Goal: Information Seeking & Learning: Learn about a topic

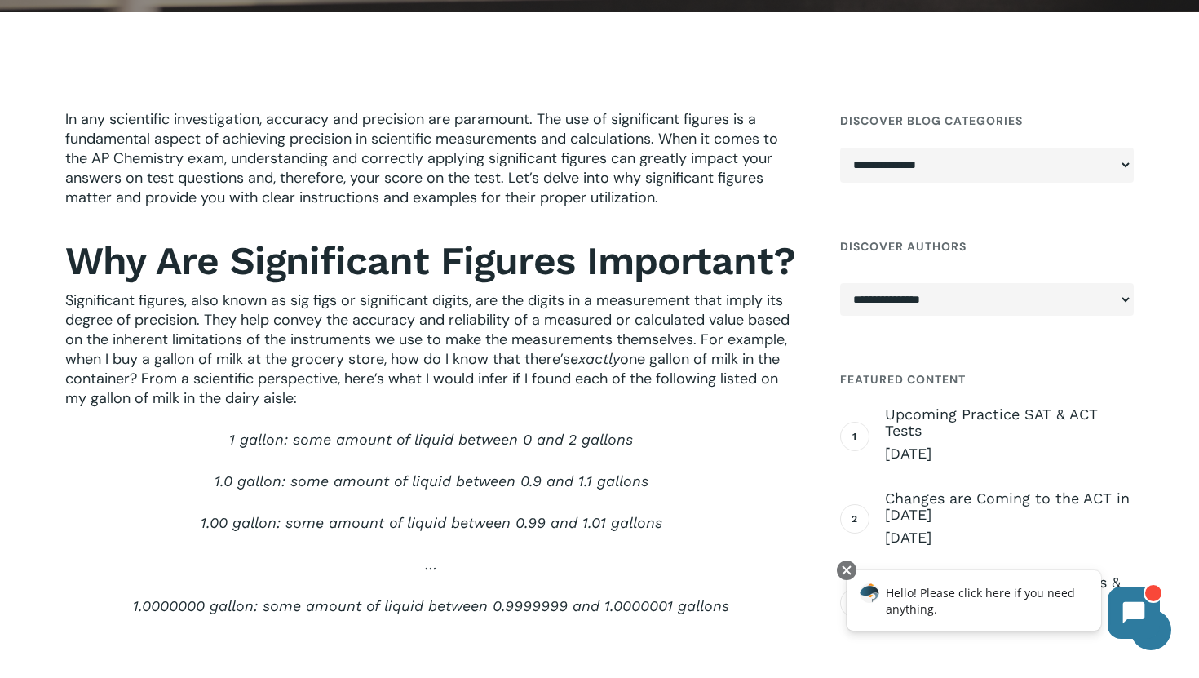
scroll to position [454, 0]
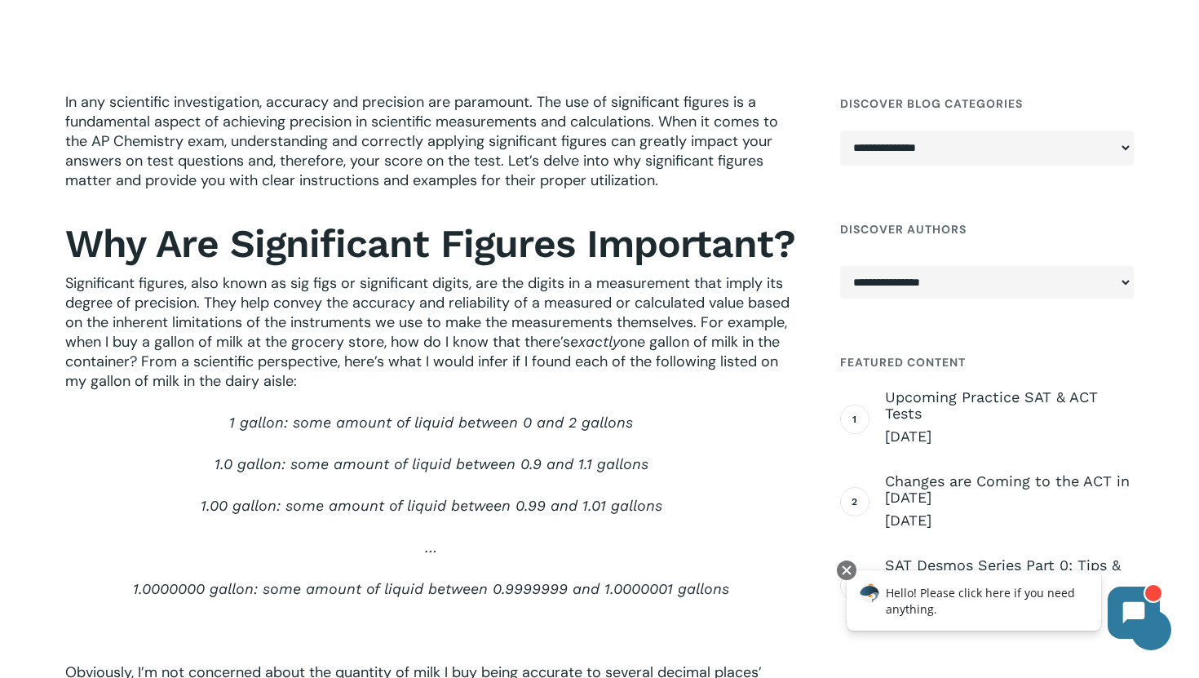
click at [174, 371] on span "one gallon of milk in the container? From a scientific perspective, here’s what…" at bounding box center [422, 361] width 715 height 59
